Goal: Check status

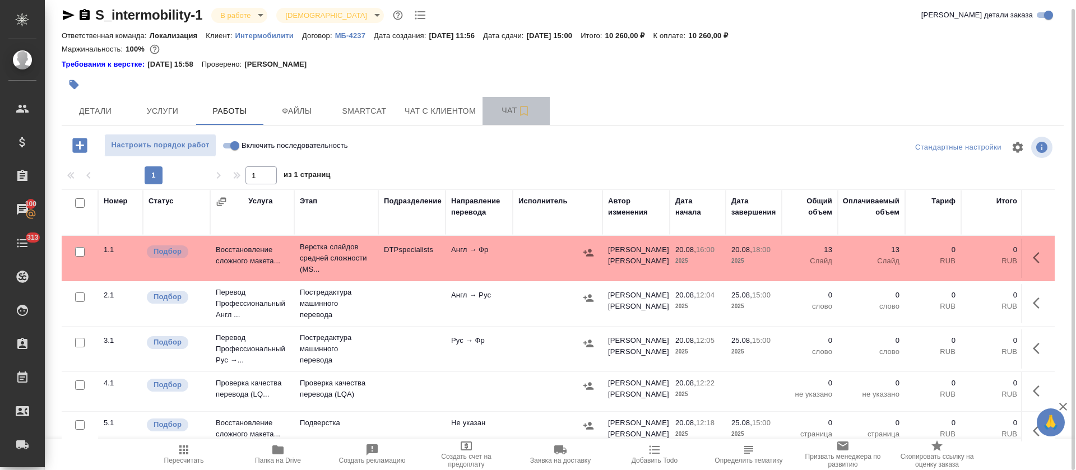
click at [497, 112] on span "Чат" at bounding box center [516, 111] width 54 height 14
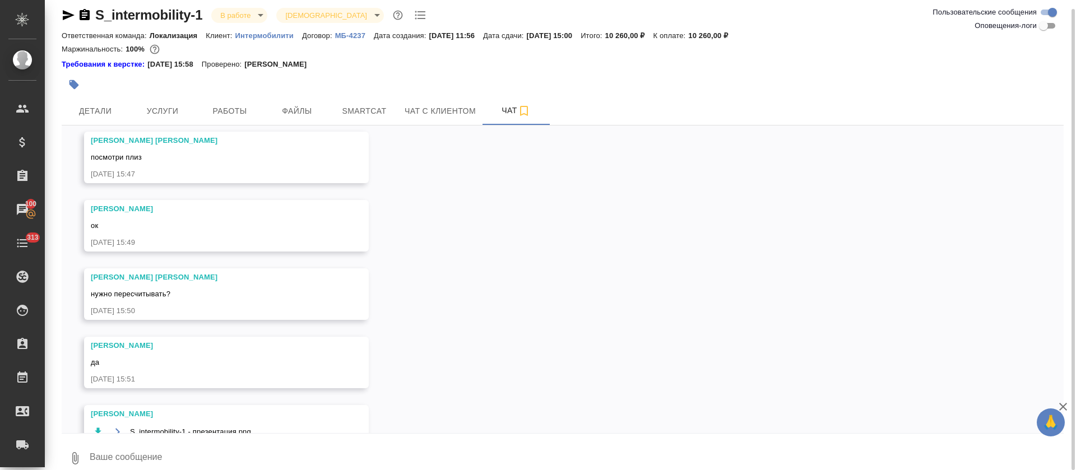
scroll to position [475, 0]
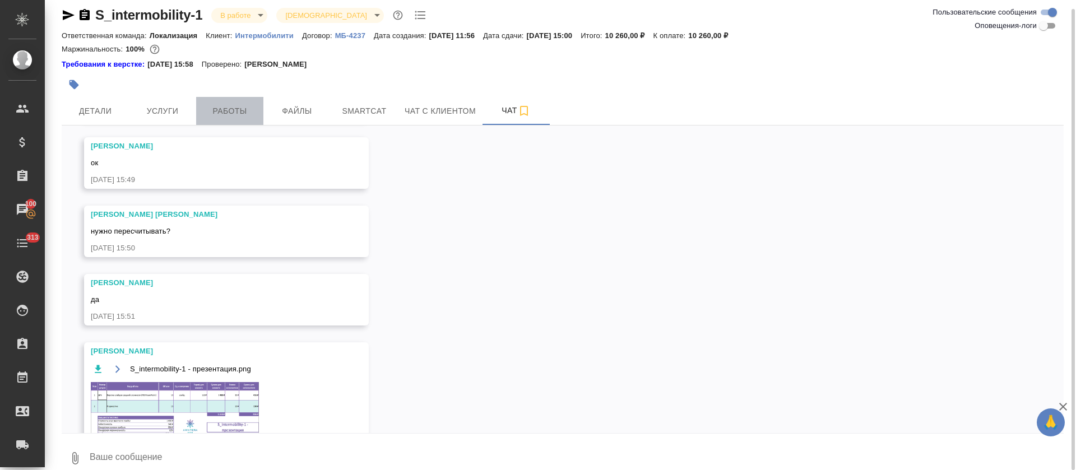
click at [251, 110] on span "Работы" at bounding box center [230, 111] width 54 height 14
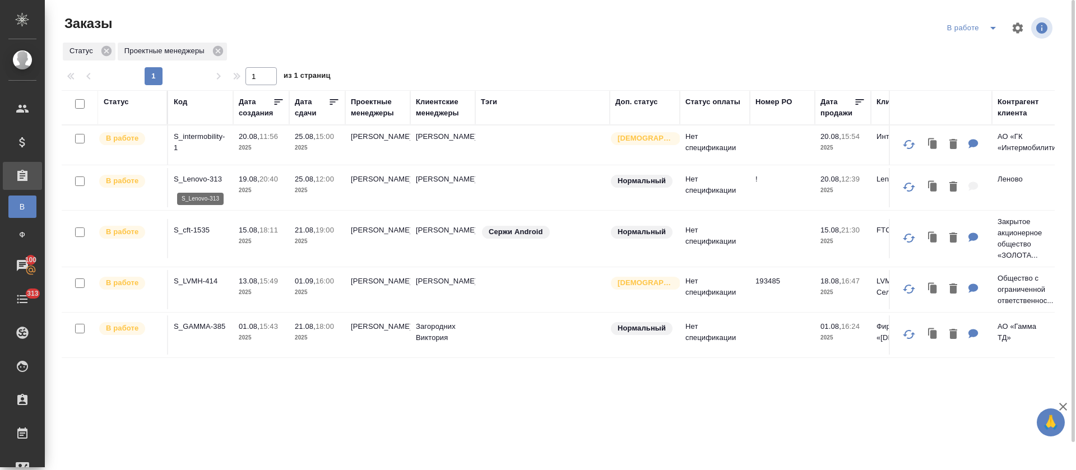
click at [211, 177] on p "S_Lenovo-313" at bounding box center [201, 179] width 54 height 11
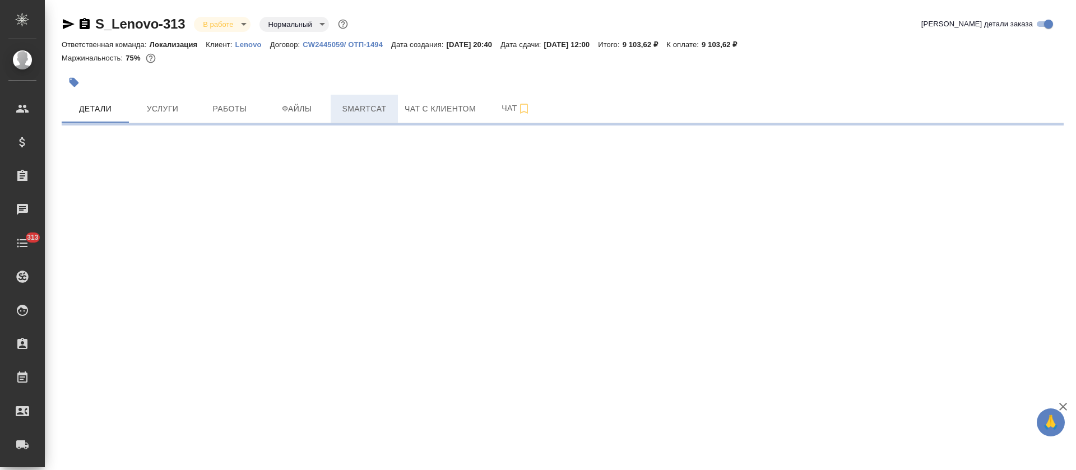
select select "RU"
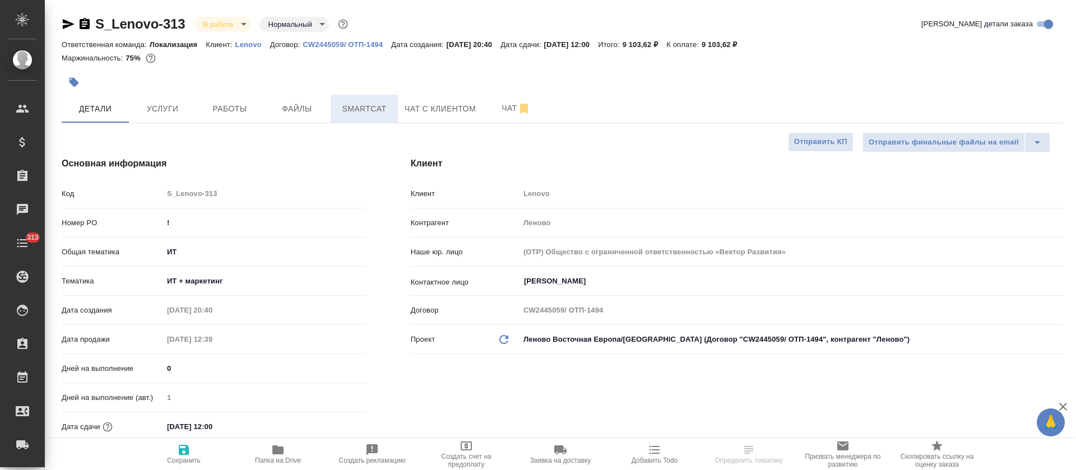
type textarea "x"
click at [354, 110] on span "Smartcat" at bounding box center [364, 109] width 54 height 14
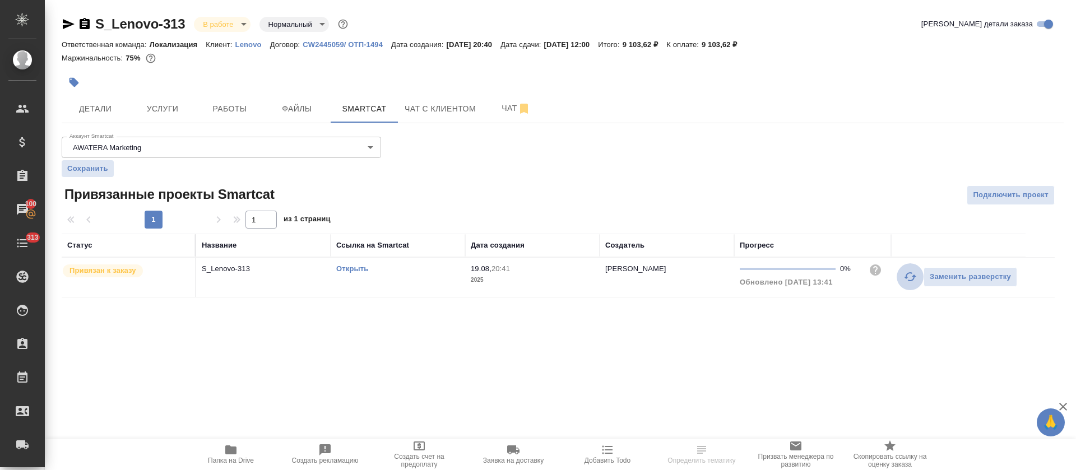
click at [912, 278] on icon "button" at bounding box center [909, 276] width 13 height 13
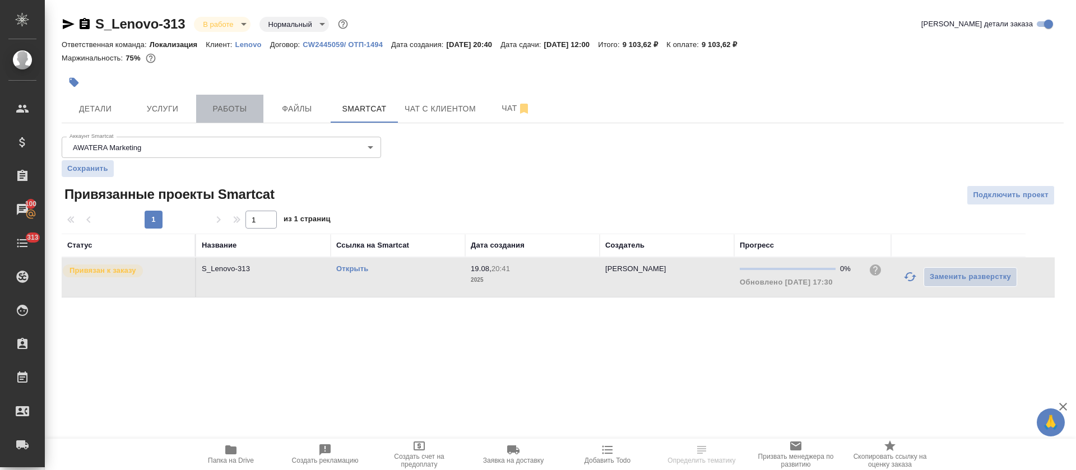
click at [219, 115] on span "Работы" at bounding box center [230, 109] width 54 height 14
